Goal: Use online tool/utility: Use online tool/utility

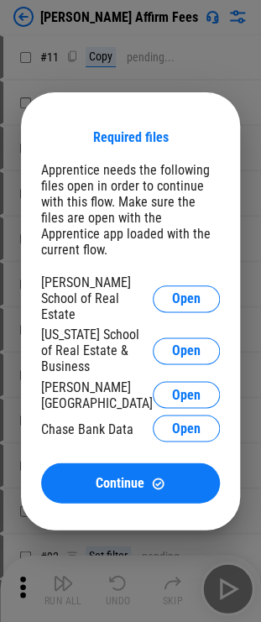
click at [180, 315] on div "Hogan School of Real Estate Open" at bounding box center [130, 298] width 179 height 48
click at [181, 312] on button "Open" at bounding box center [186, 298] width 67 height 27
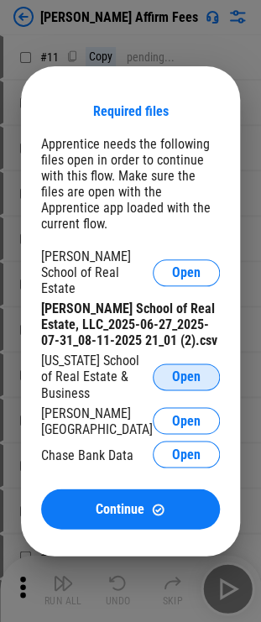
click at [182, 370] on span "Open" at bounding box center [186, 376] width 29 height 13
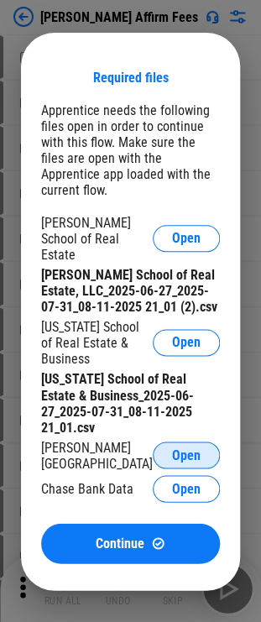
click at [179, 441] on button "Open" at bounding box center [186, 454] width 67 height 27
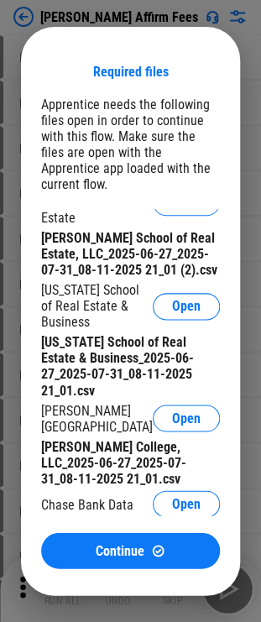
scroll to position [47, 0]
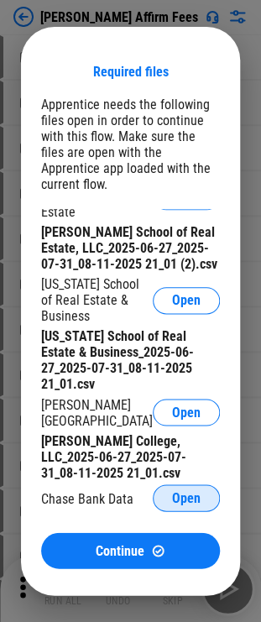
click at [172, 499] on span "Open" at bounding box center [186, 497] width 29 height 13
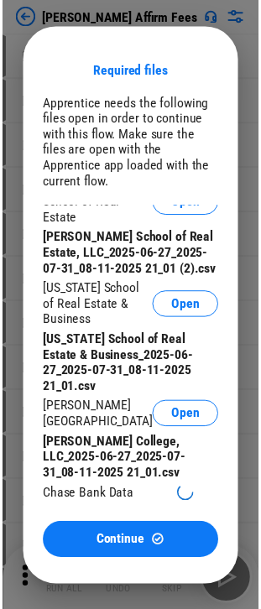
scroll to position [0, 0]
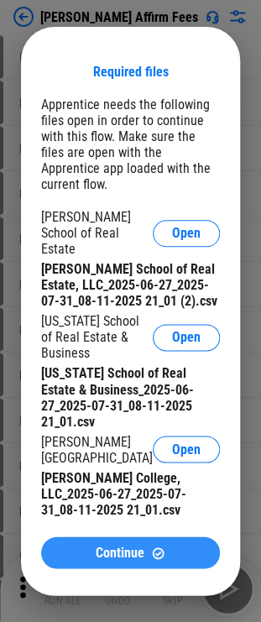
click at [103, 543] on button "Continue" at bounding box center [130, 552] width 179 height 32
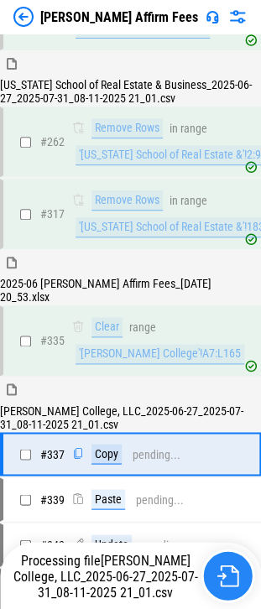
scroll to position [1708, 0]
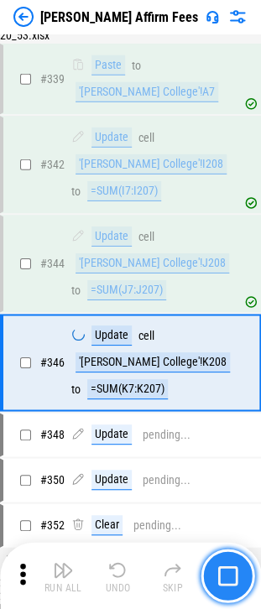
click at [234, 574] on img "button" at bounding box center [227, 575] width 20 height 20
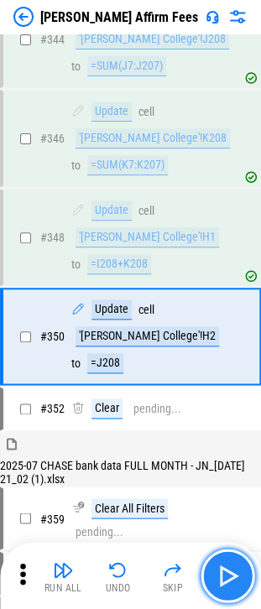
scroll to position [2312, 0]
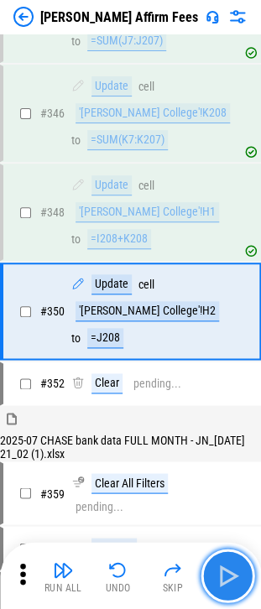
click at [234, 574] on img "button" at bounding box center [227, 575] width 27 height 27
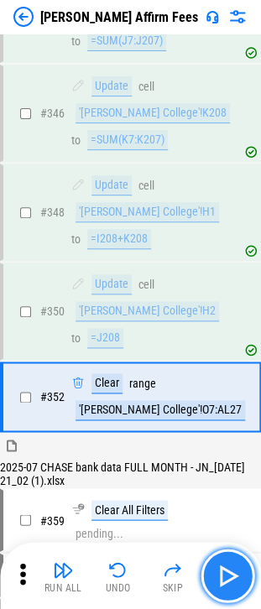
click at [234, 574] on img "button" at bounding box center [227, 575] width 27 height 27
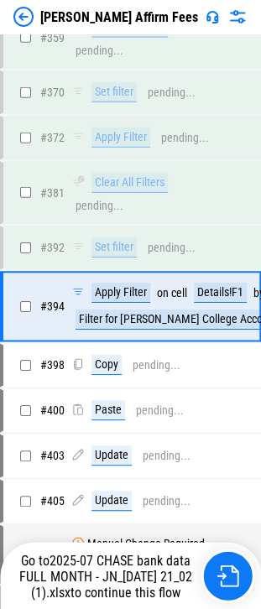
scroll to position [2802, 0]
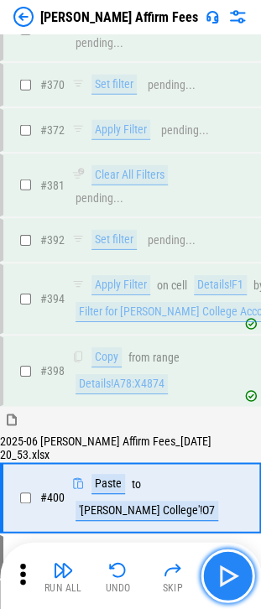
click at [234, 574] on img "button" at bounding box center [227, 575] width 27 height 27
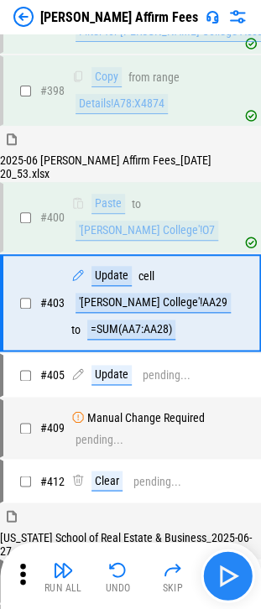
scroll to position [3085, 0]
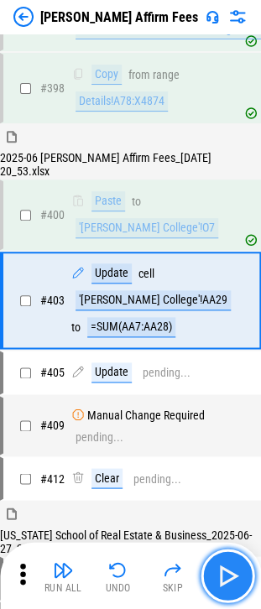
click at [234, 574] on img "button" at bounding box center [227, 575] width 27 height 27
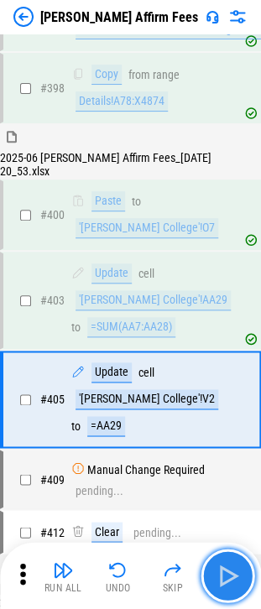
click at [234, 574] on img "button" at bounding box center [227, 575] width 27 height 27
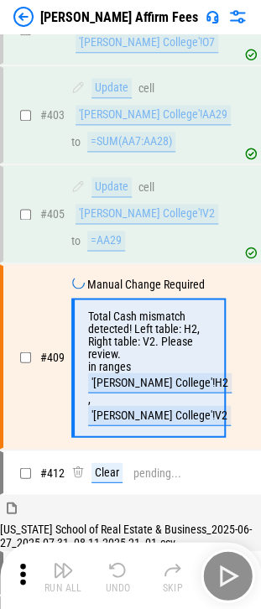
scroll to position [3319, 0]
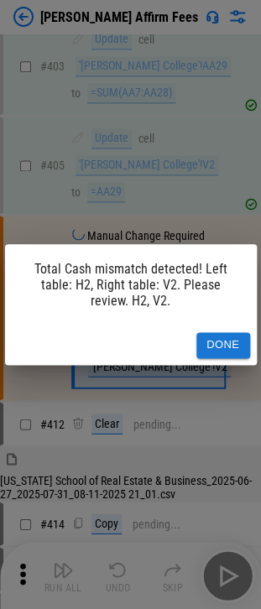
click at [232, 356] on button "Done" at bounding box center [223, 345] width 54 height 26
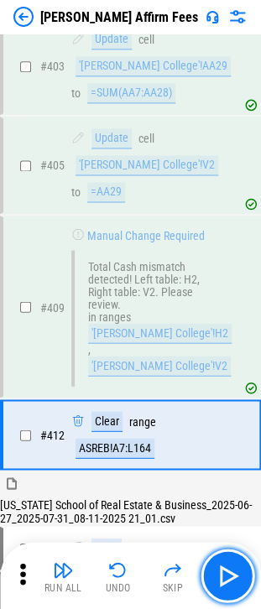
click at [248, 592] on div "Run All Undo Skip" at bounding box center [132, 576] width 244 height 54
click at [245, 576] on button "button" at bounding box center [228, 576] width 54 height 54
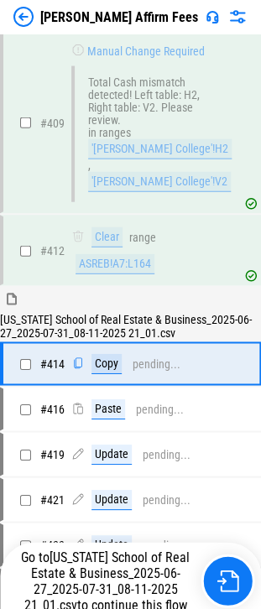
scroll to position [3552, 0]
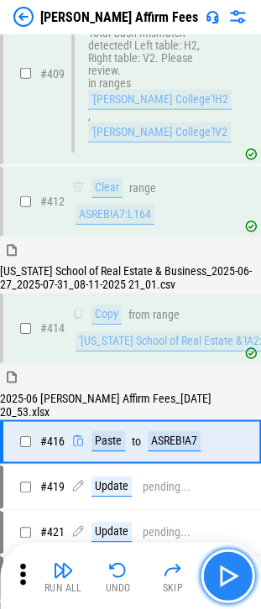
click at [237, 569] on img "button" at bounding box center [227, 575] width 27 height 27
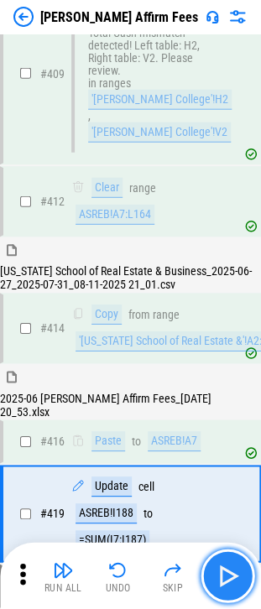
click at [237, 569] on img "button" at bounding box center [227, 575] width 27 height 27
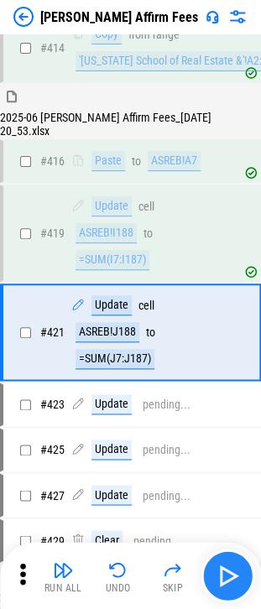
scroll to position [3836, 0]
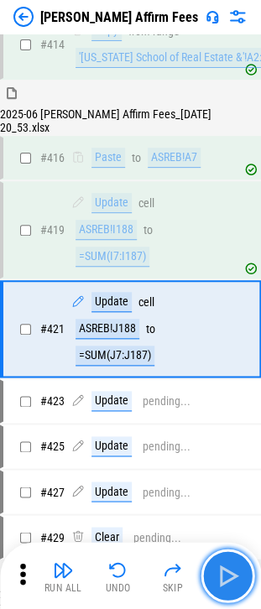
click at [237, 569] on img "button" at bounding box center [227, 575] width 27 height 27
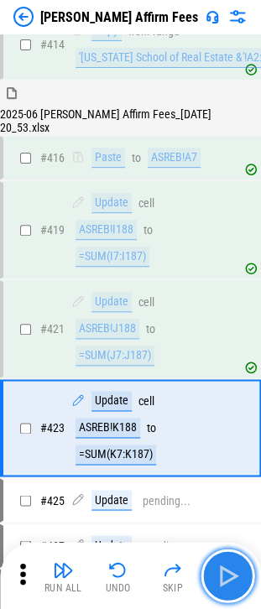
click at [237, 569] on img "button" at bounding box center [227, 575] width 27 height 27
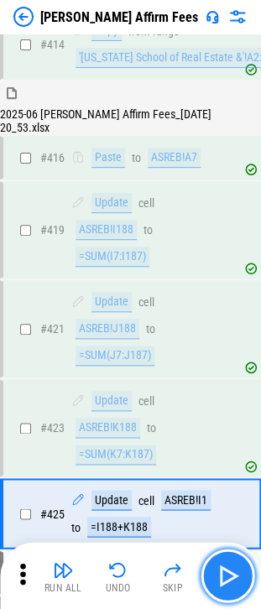
click at [237, 569] on img "button" at bounding box center [227, 575] width 27 height 27
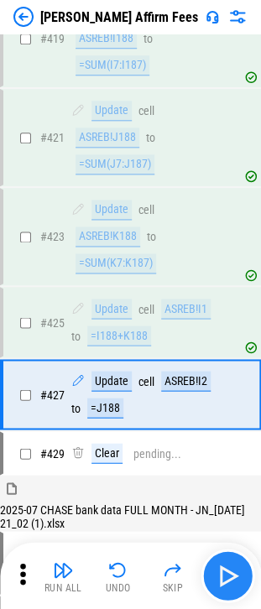
scroll to position [4090, 0]
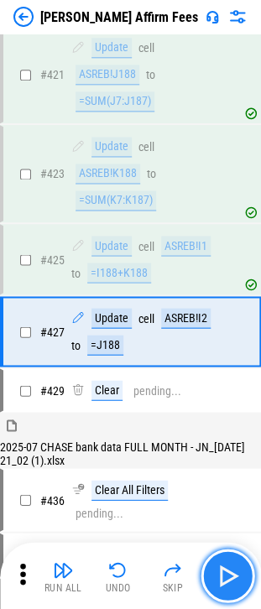
click at [237, 569] on img "button" at bounding box center [227, 575] width 27 height 27
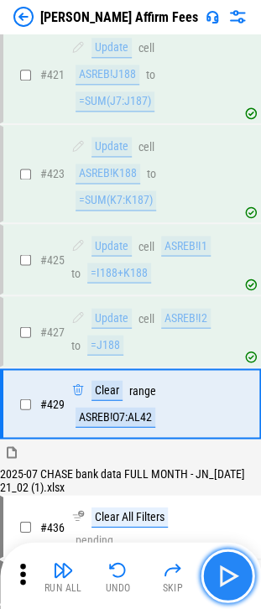
click at [237, 569] on img "button" at bounding box center [227, 575] width 27 height 27
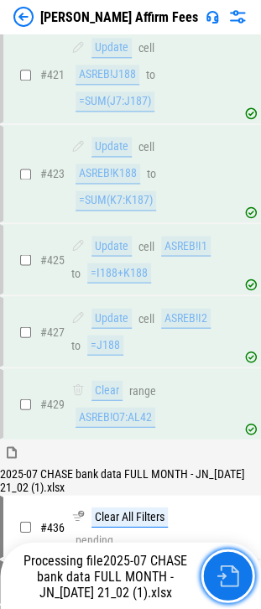
click at [237, 569] on img "button" at bounding box center [227, 576] width 22 height 22
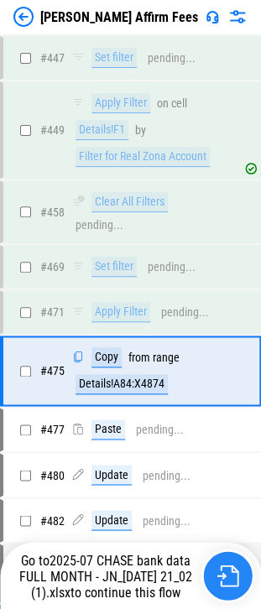
scroll to position [4651, 0]
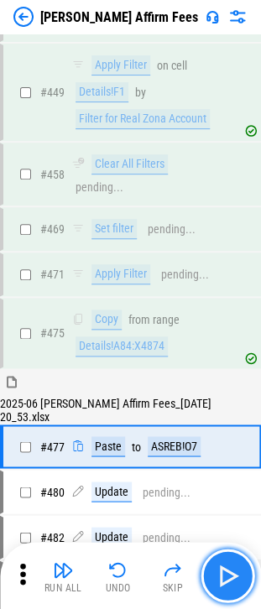
click at [230, 574] on img "button" at bounding box center [227, 575] width 27 height 27
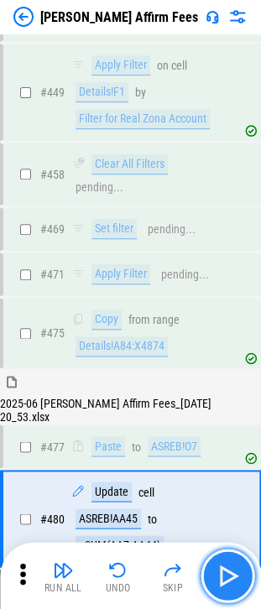
click at [230, 574] on img "button" at bounding box center [227, 575] width 27 height 27
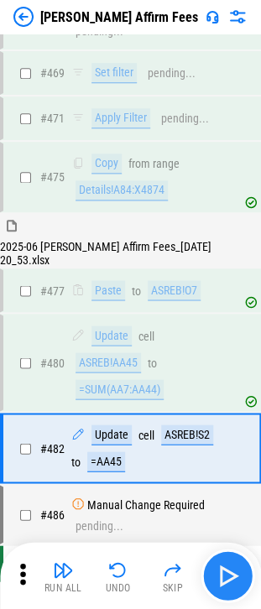
scroll to position [4820, 0]
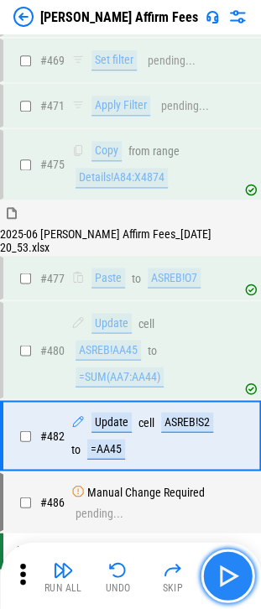
click at [230, 574] on img "button" at bounding box center [227, 575] width 27 height 27
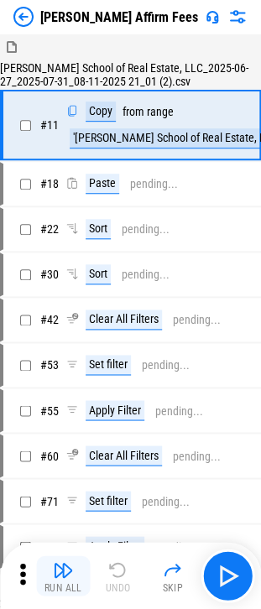
click at [51, 571] on button "Run All" at bounding box center [63, 575] width 54 height 40
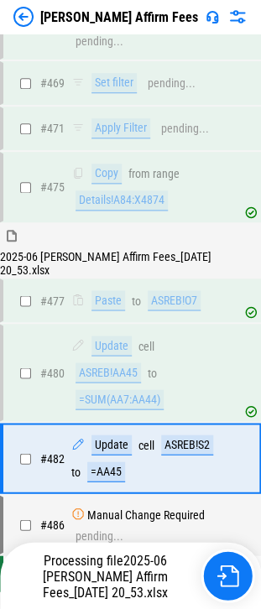
scroll to position [4820, 0]
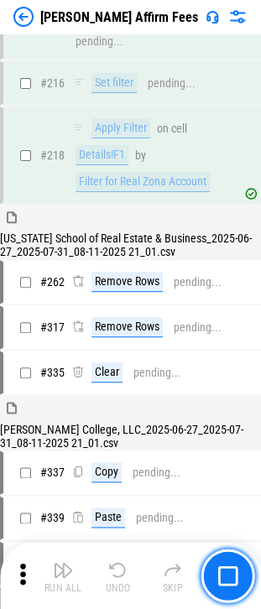
scroll to position [1478, 0]
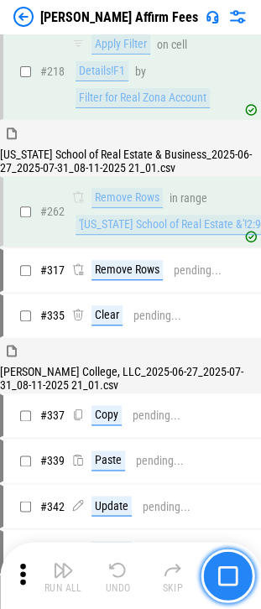
click at [223, 565] on button "button" at bounding box center [228, 576] width 54 height 54
click at [149, 235] on div "'[US_STATE] School of Real Estate &'!2:9" at bounding box center [170, 225] width 189 height 20
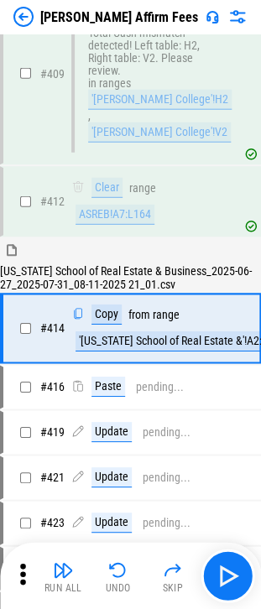
scroll to position [3552, 0]
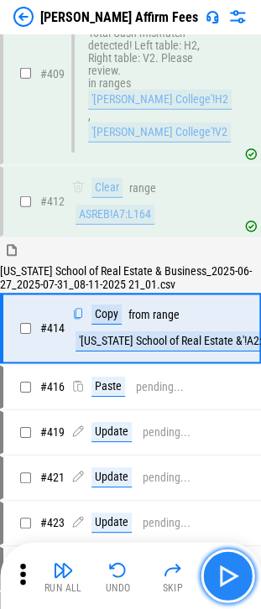
drag, startPoint x: 203, startPoint y: 516, endPoint x: 237, endPoint y: 569, distance: 63.1
click at [237, 569] on img "button" at bounding box center [227, 575] width 27 height 27
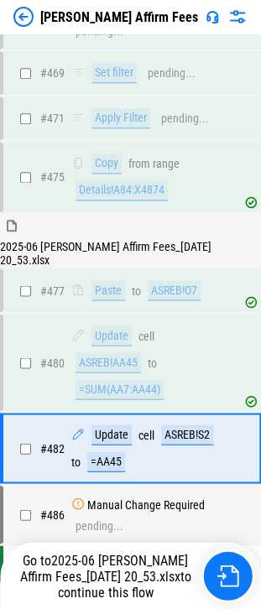
scroll to position [4820, 0]
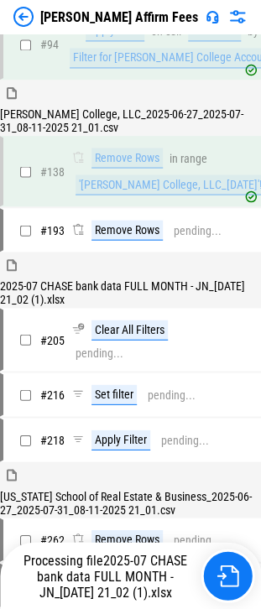
scroll to position [1091, 0]
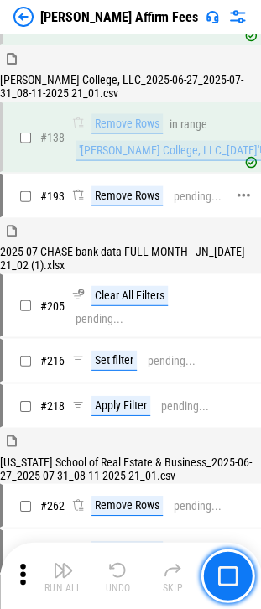
click at [121, 206] on div "Remove Rows" at bounding box center [126, 195] width 71 height 20
click at [151, 206] on div "Remove Rows" at bounding box center [126, 195] width 71 height 20
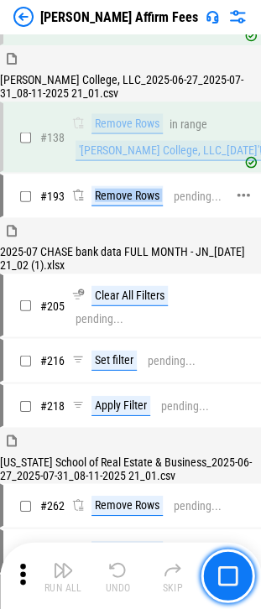
click at [151, 206] on div "Remove Rows" at bounding box center [126, 195] width 71 height 20
click at [143, 206] on div "Remove Rows" at bounding box center [126, 195] width 71 height 20
click at [101, 206] on div "Remove Rows" at bounding box center [126, 195] width 71 height 20
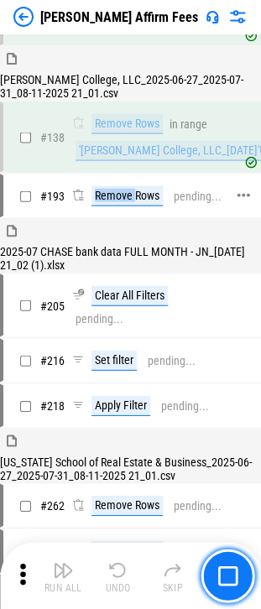
click at [101, 206] on div "Remove Rows" at bounding box center [126, 195] width 71 height 20
click at [136, 206] on div "Remove Rows" at bounding box center [126, 195] width 71 height 20
click at [113, 206] on div "Remove Rows" at bounding box center [126, 195] width 71 height 20
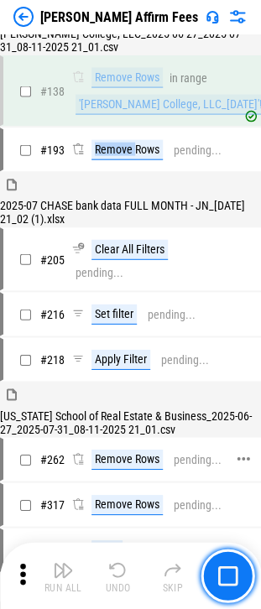
scroll to position [1175, 0]
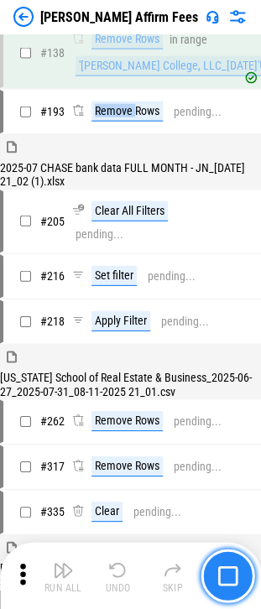
click at [244, 576] on button "button" at bounding box center [228, 576] width 54 height 54
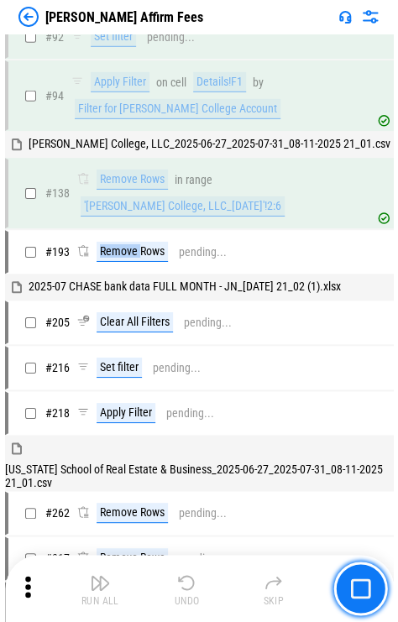
scroll to position [852, 0]
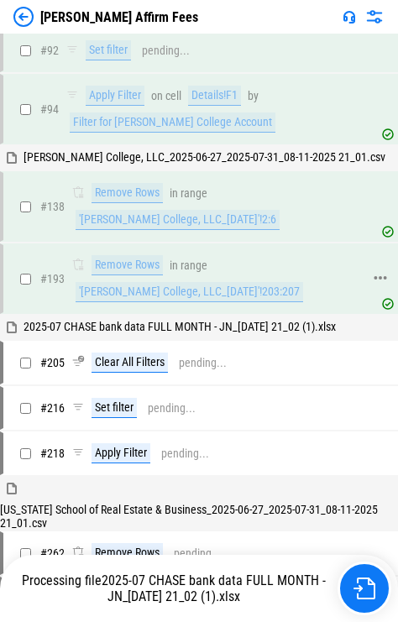
click at [189, 282] on div "'[PERSON_NAME] College, LLC_[DATE]'!203:207" at bounding box center [189, 292] width 227 height 20
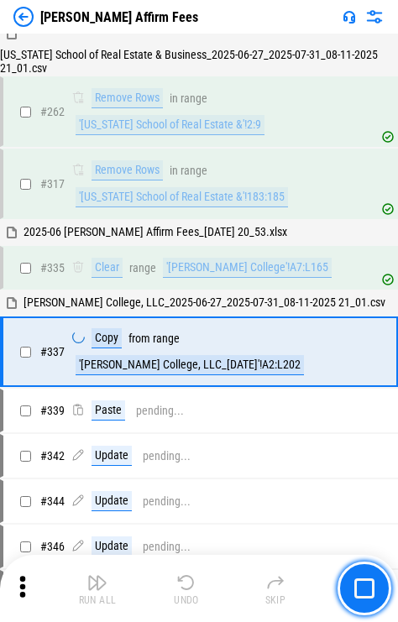
scroll to position [1341, 0]
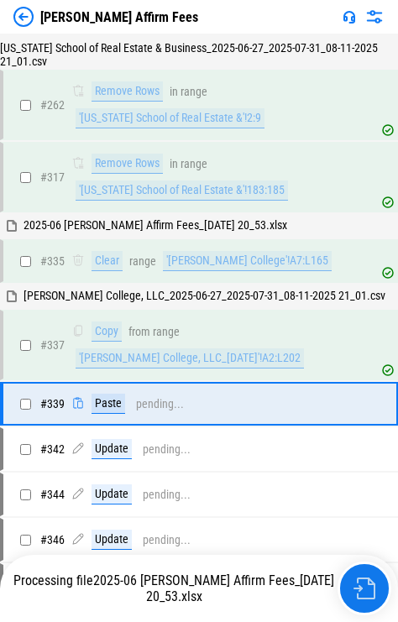
click at [273, 573] on button "button" at bounding box center [364, 588] width 54 height 54
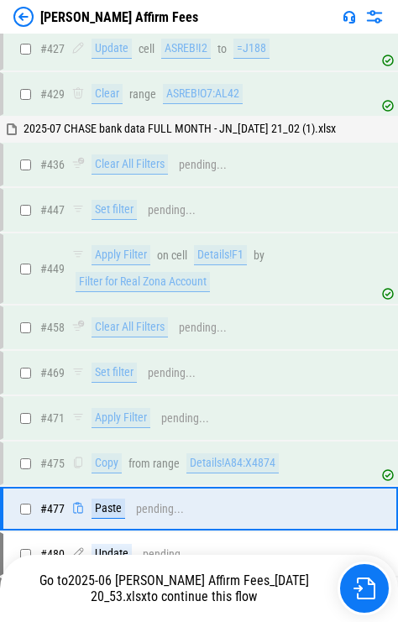
scroll to position [3343, 0]
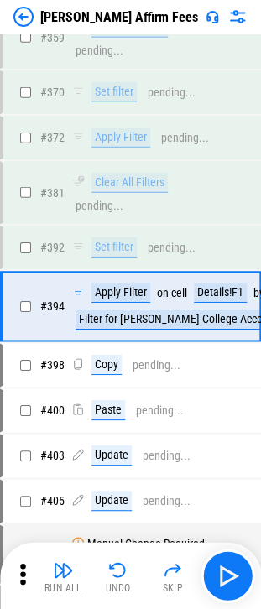
scroll to position [2802, 0]
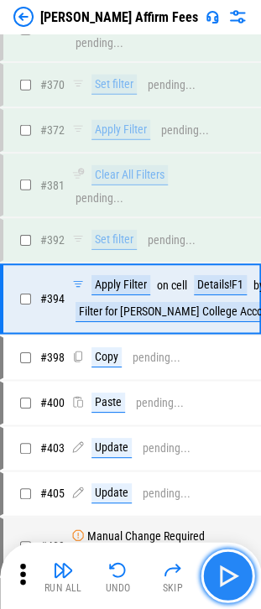
click at [234, 574] on img "button" at bounding box center [227, 575] width 27 height 27
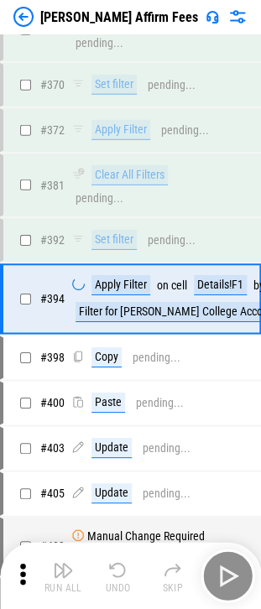
click at [234, 574] on div "Run All Undo Skip" at bounding box center [132, 576] width 244 height 54
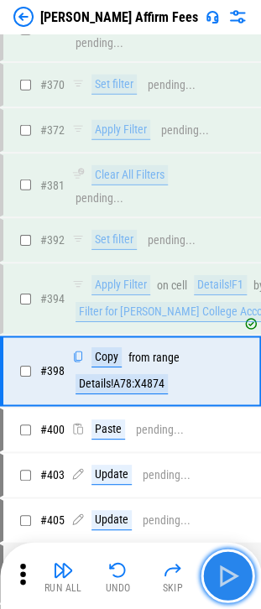
click at [234, 574] on img "button" at bounding box center [227, 575] width 27 height 27
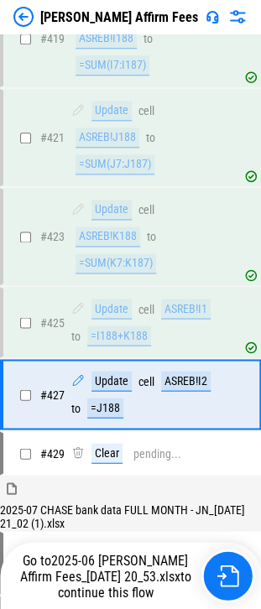
scroll to position [4090, 0]
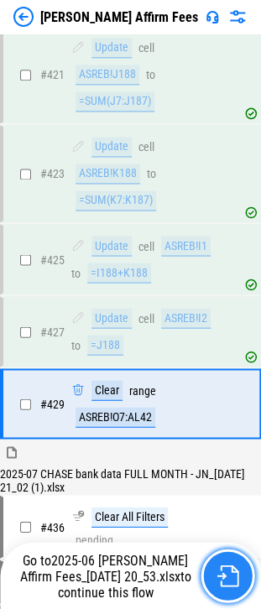
click at [231, 576] on img "button" at bounding box center [227, 576] width 22 height 22
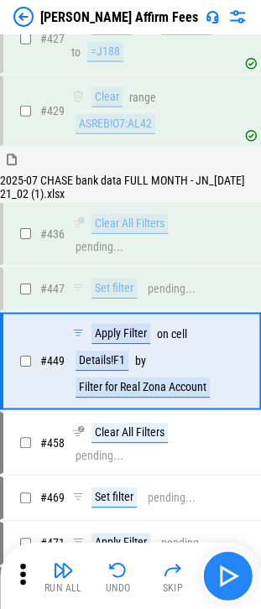
scroll to position [4411, 0]
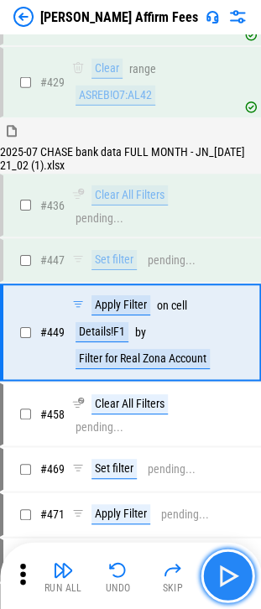
click at [230, 574] on img "button" at bounding box center [227, 575] width 27 height 27
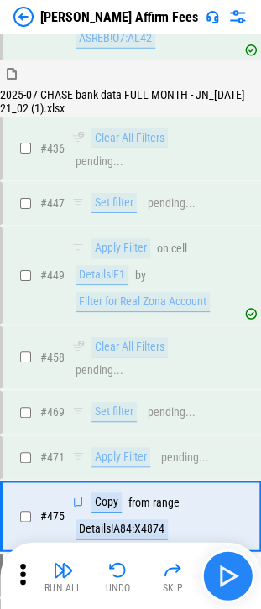
scroll to position [4651, 0]
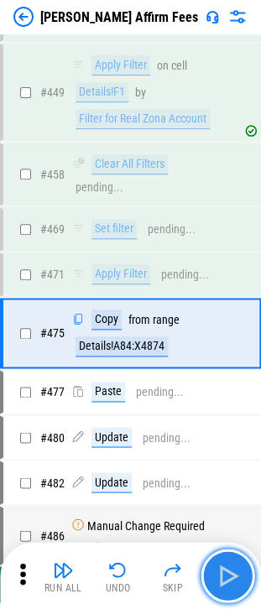
click at [230, 574] on img "button" at bounding box center [227, 575] width 27 height 27
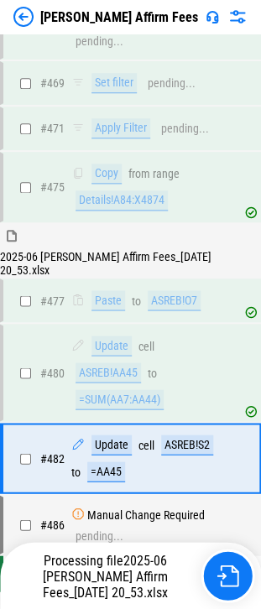
scroll to position [4820, 0]
